Goal: Task Accomplishment & Management: Use online tool/utility

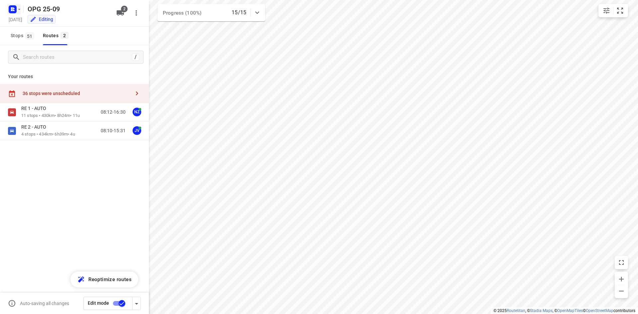
click at [14, 11] on rect "button" at bounding box center [13, 9] width 8 height 8
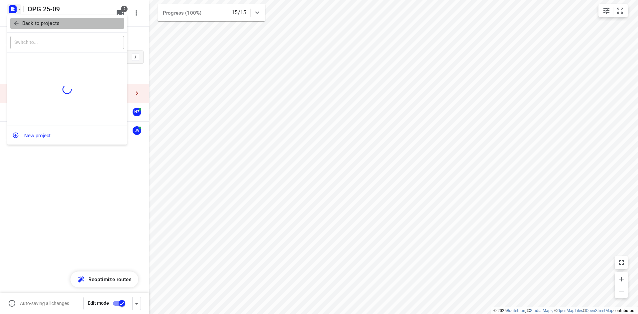
click at [26, 25] on p "Back to projects" at bounding box center [40, 24] width 37 height 8
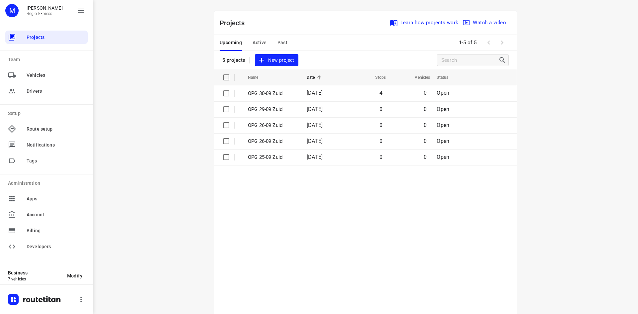
click at [259, 39] on span "Active" at bounding box center [260, 43] width 14 height 8
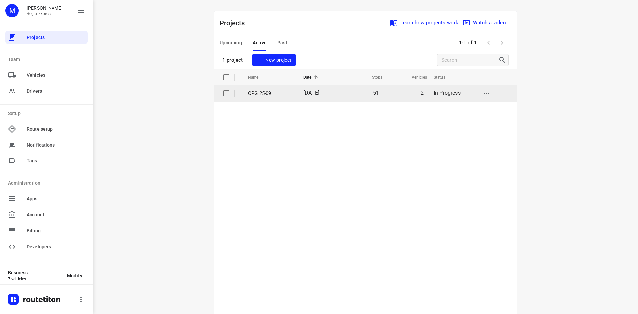
click at [318, 91] on span "[DATE]" at bounding box center [311, 93] width 16 height 6
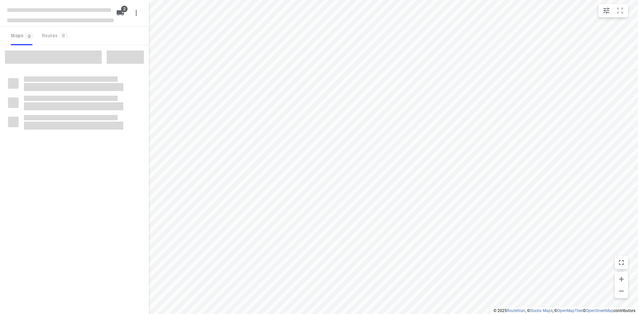
type input "distance"
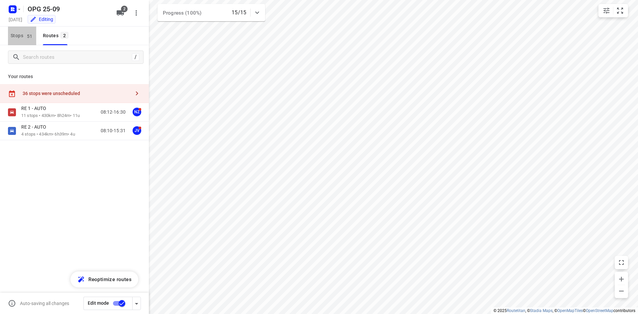
click at [25, 42] on button "Stops 51" at bounding box center [22, 36] width 28 height 19
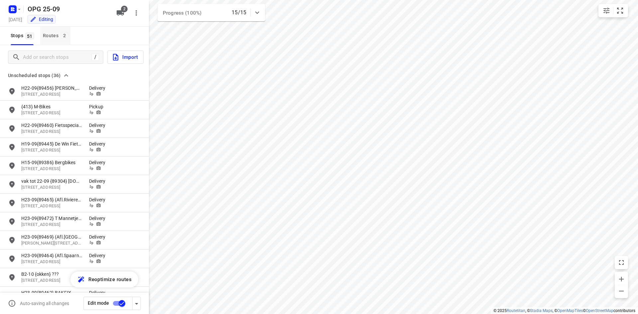
click at [56, 35] on div "Routes 2" at bounding box center [57, 36] width 28 height 8
